Goal: Transaction & Acquisition: Book appointment/travel/reservation

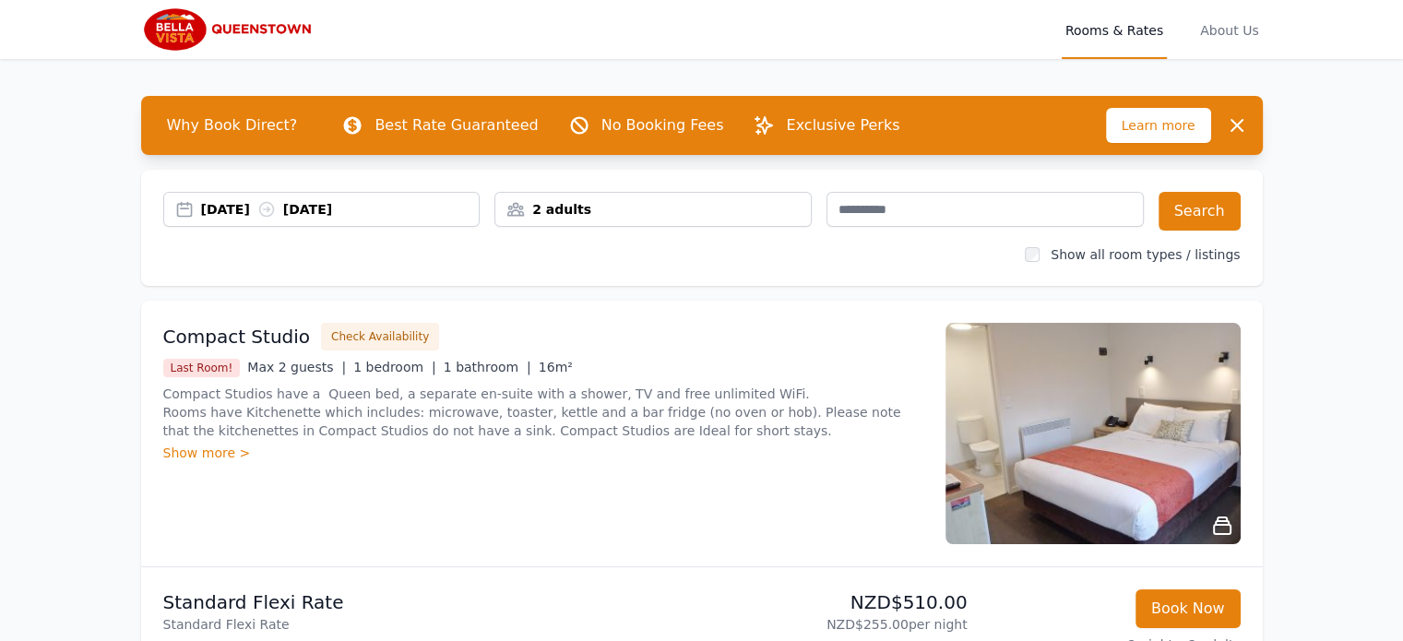
click at [621, 200] on div "2 adults" at bounding box center [652, 209] width 315 height 18
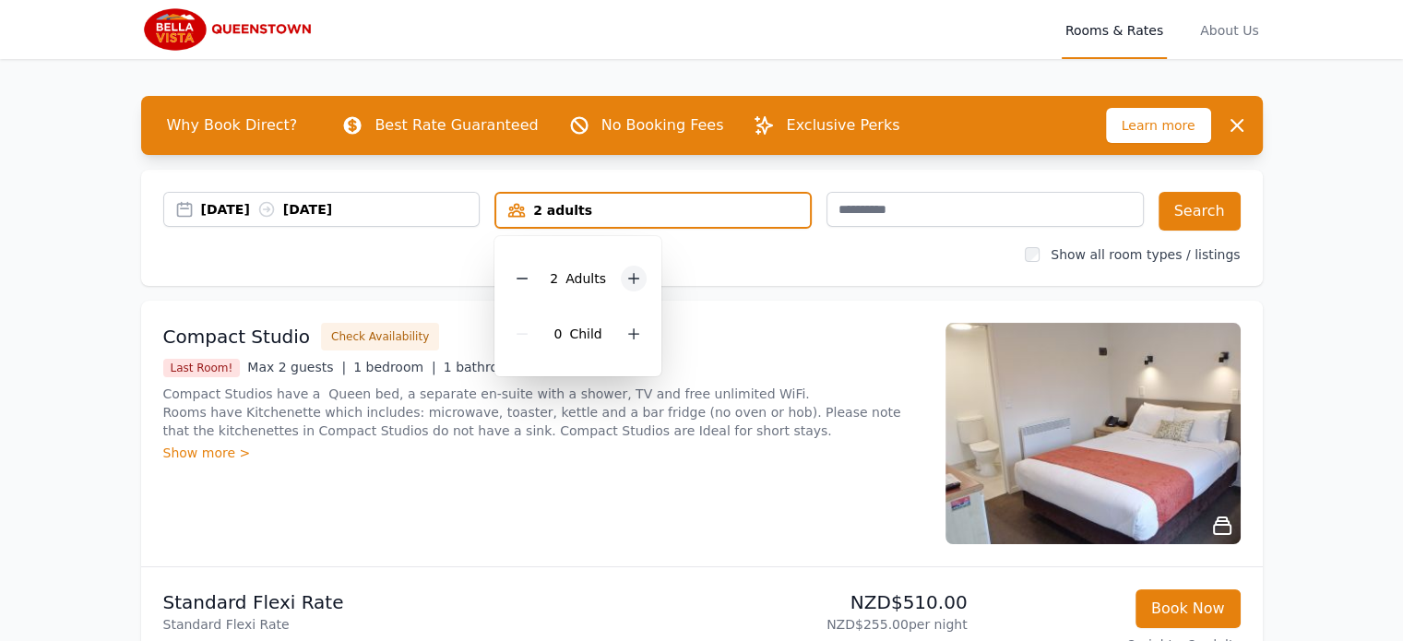
click at [627, 280] on icon at bounding box center [633, 278] width 15 height 15
click at [522, 280] on icon at bounding box center [522, 278] width 15 height 15
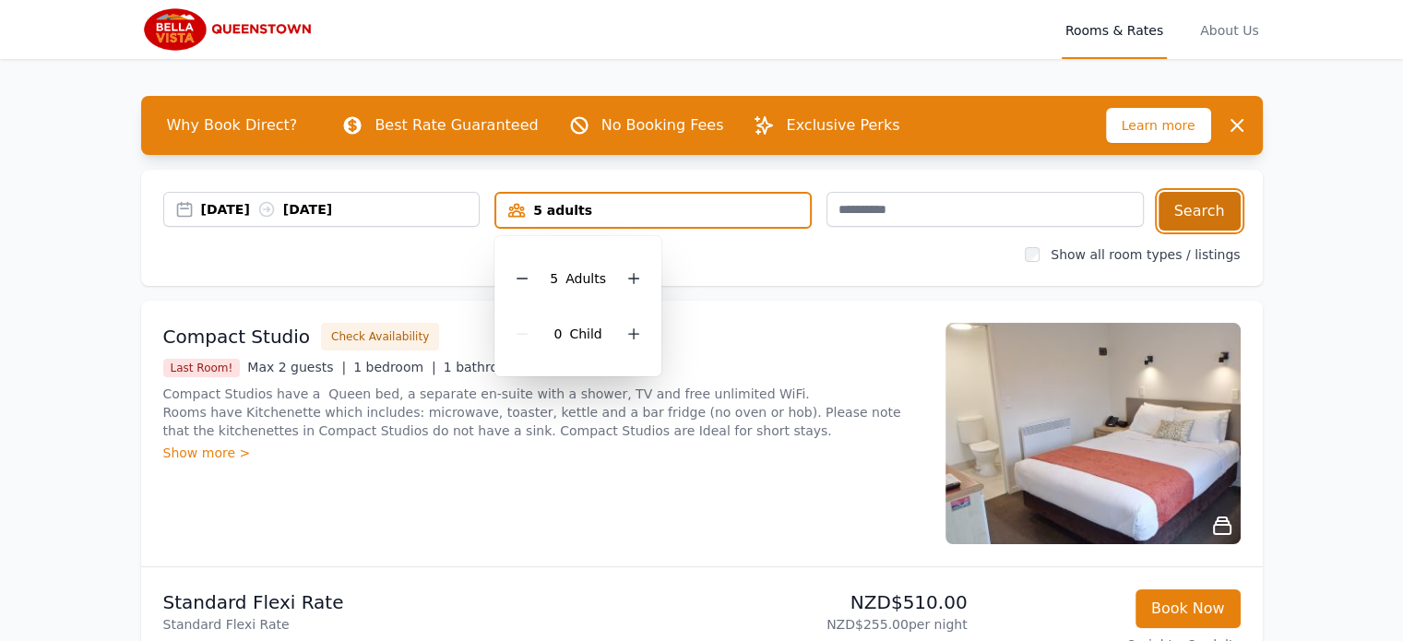
click at [1203, 220] on button "Search" at bounding box center [1200, 211] width 82 height 39
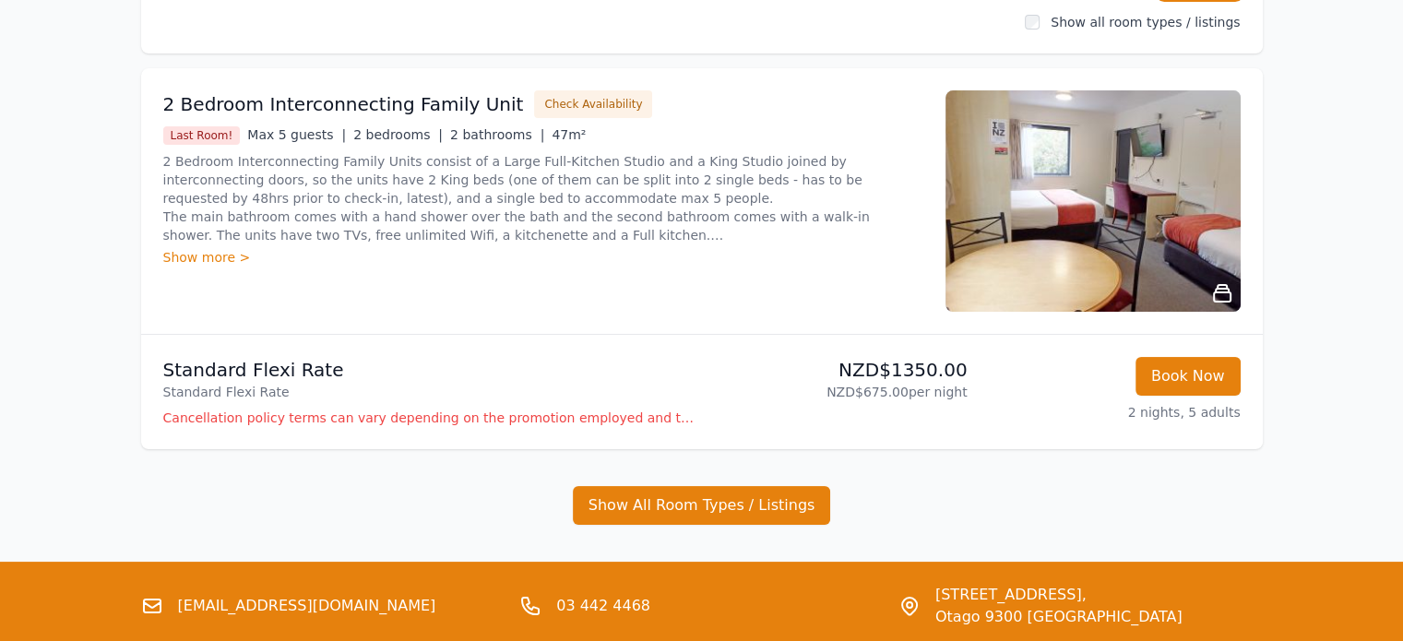
scroll to position [232, 0]
click at [706, 327] on div "2 Bedroom Interconnecting Family Unit Check Availability Last Room! Max 5 guest…" at bounding box center [702, 201] width 1122 height 266
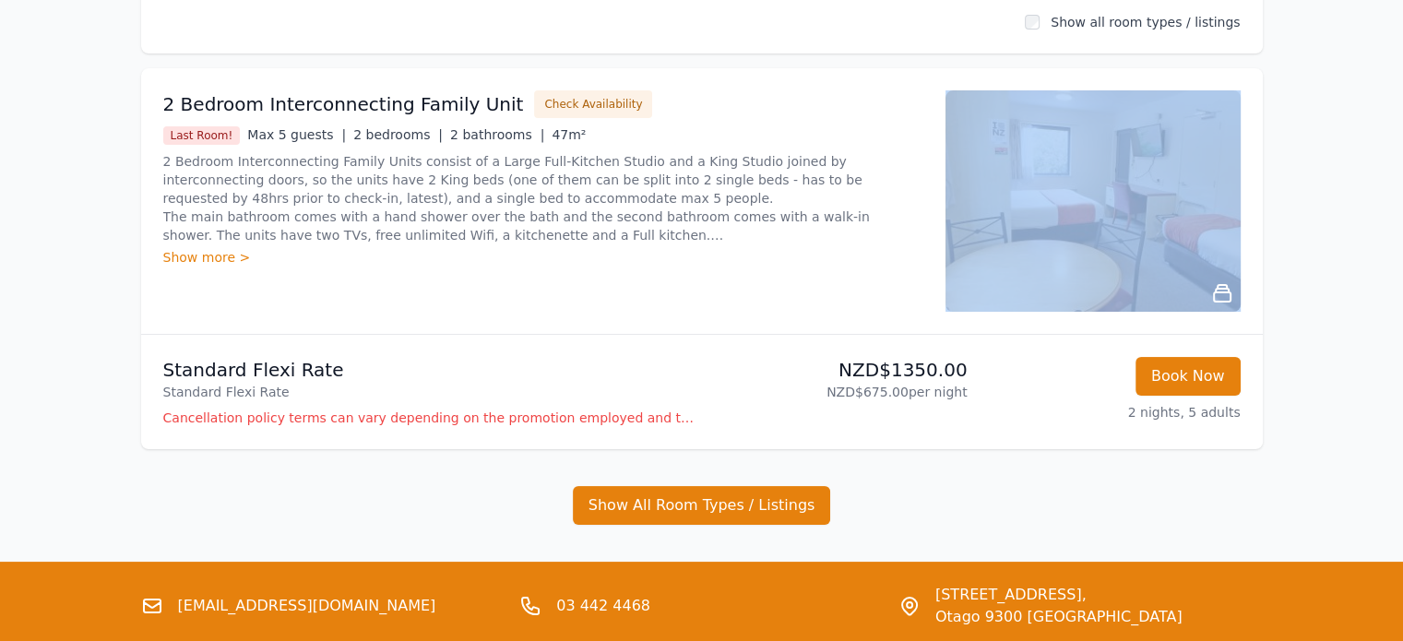
click at [706, 327] on div "2 Bedroom Interconnecting Family Unit Check Availability Last Room! Max 5 guest…" at bounding box center [702, 201] width 1122 height 266
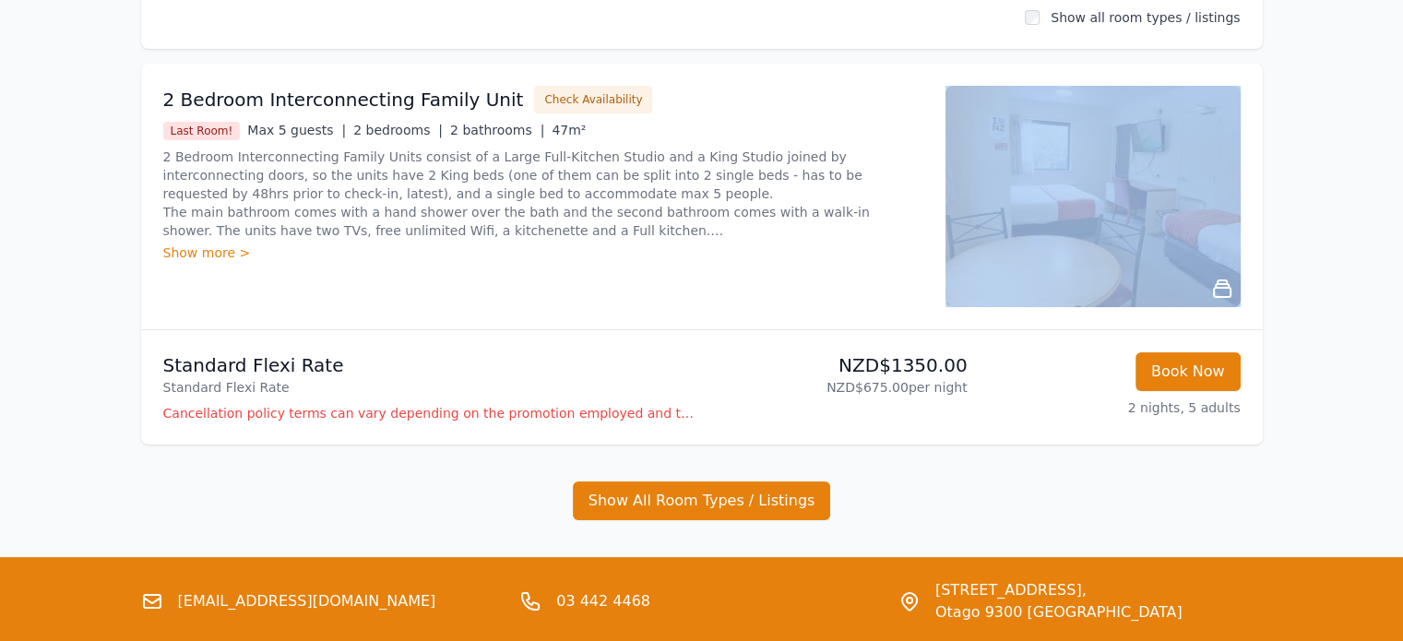
scroll to position [238, 0]
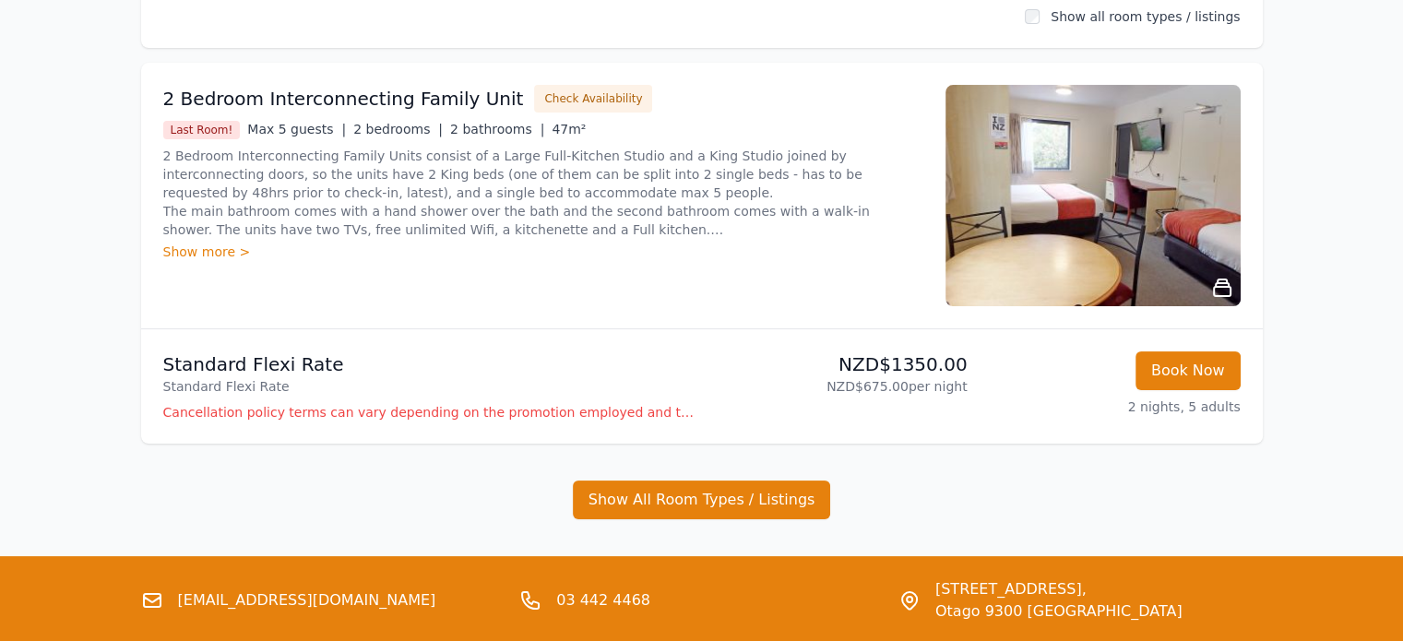
click at [220, 256] on div "Show more >" at bounding box center [543, 252] width 760 height 18
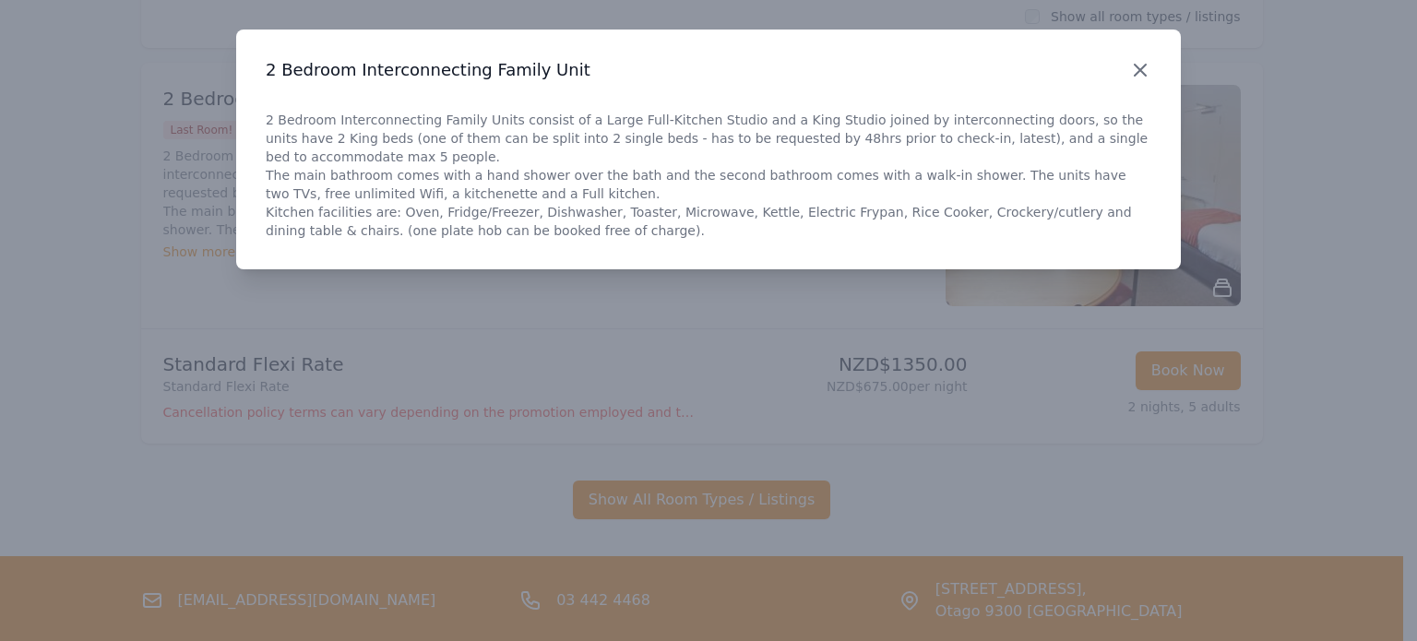
click at [1142, 77] on icon "button" at bounding box center [1140, 70] width 22 height 22
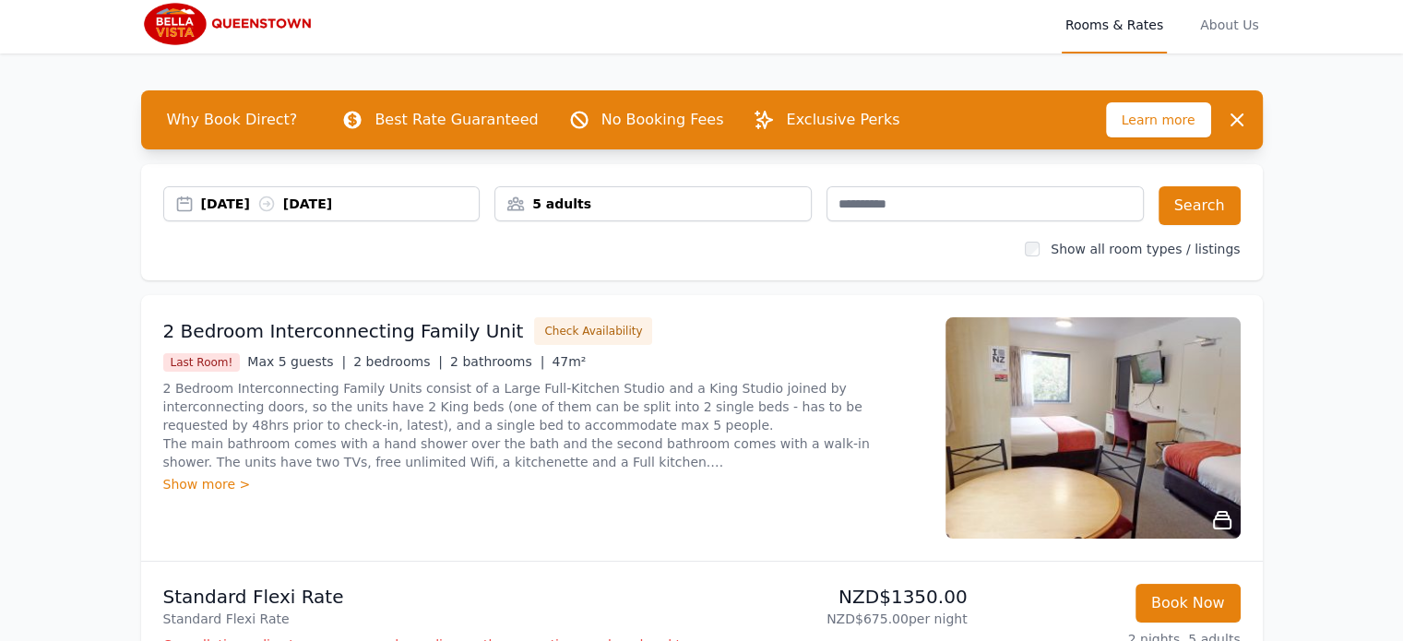
scroll to position [0, 0]
